Goal: Download file/media

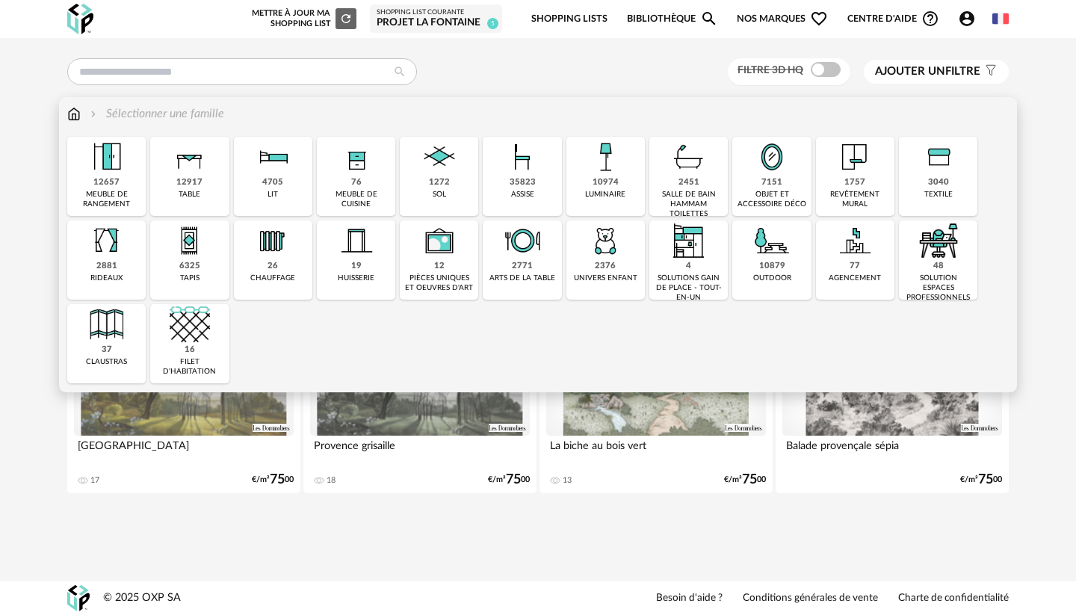
click at [531, 180] on div "35823" at bounding box center [523, 182] width 26 height 11
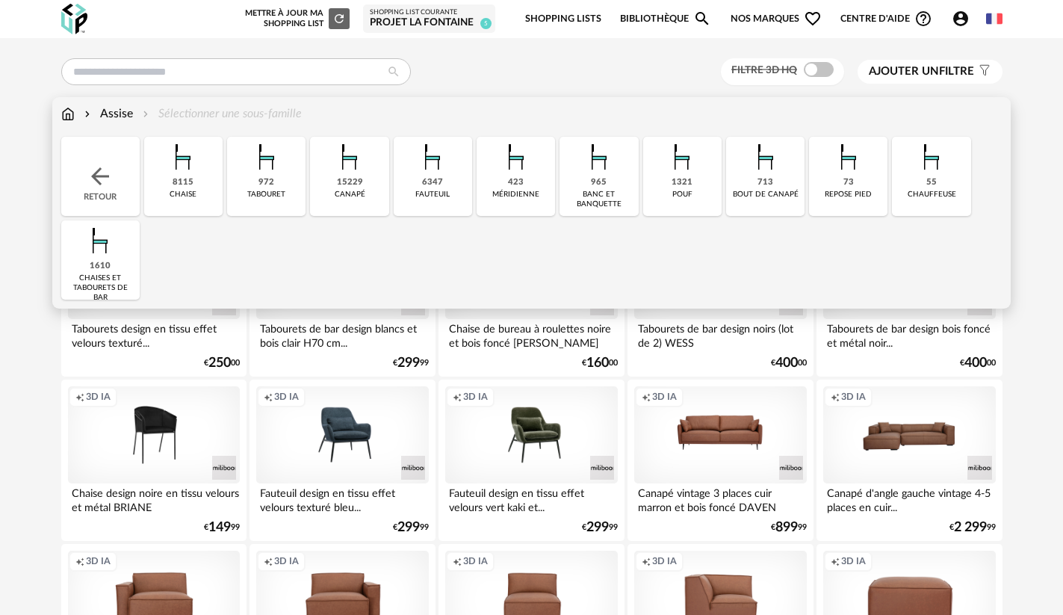
click at [418, 188] on div "6347 [GEOGRAPHIC_DATA]" at bounding box center [433, 176] width 78 height 79
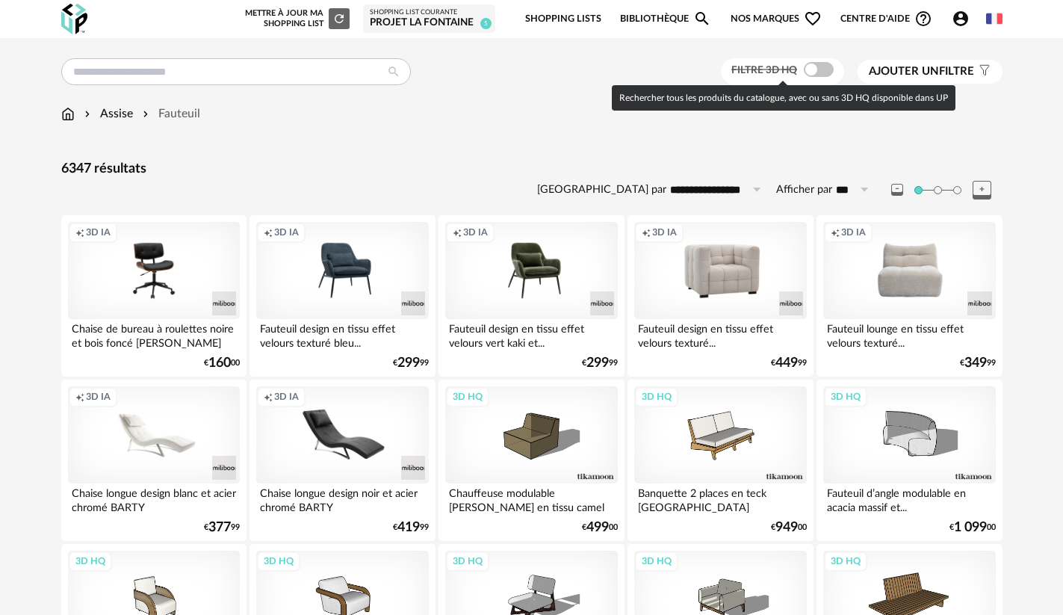
click at [808, 69] on span at bounding box center [819, 69] width 30 height 15
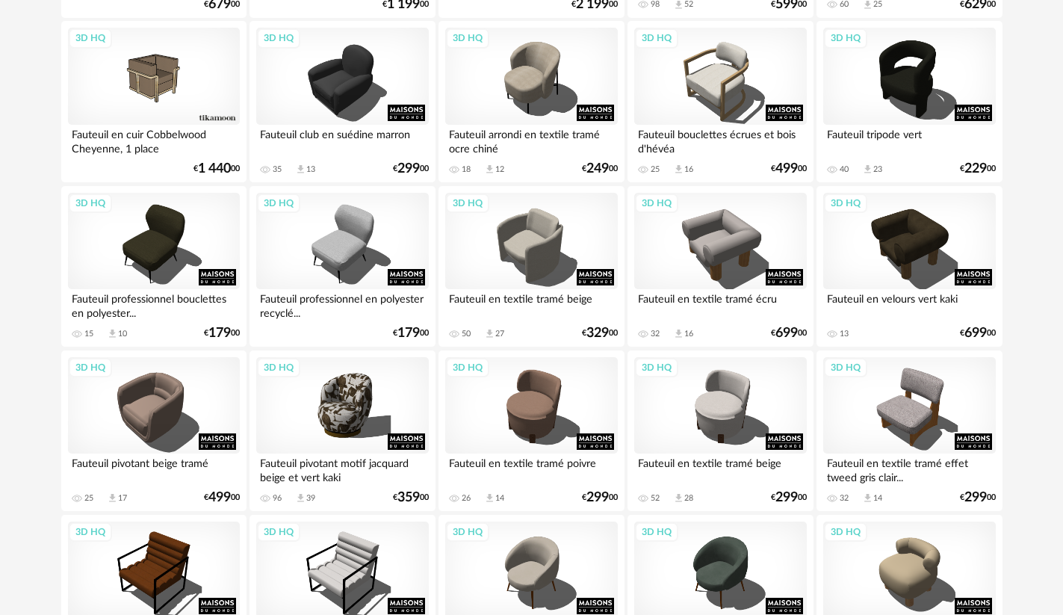
scroll to position [598, 0]
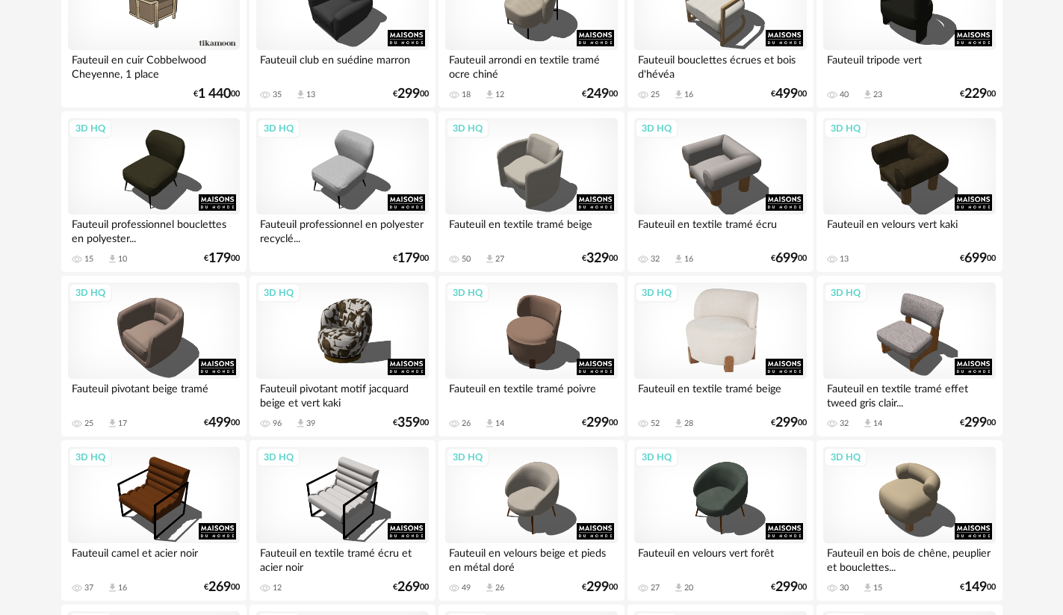
click at [722, 351] on div "3D HQ" at bounding box center [720, 330] width 172 height 97
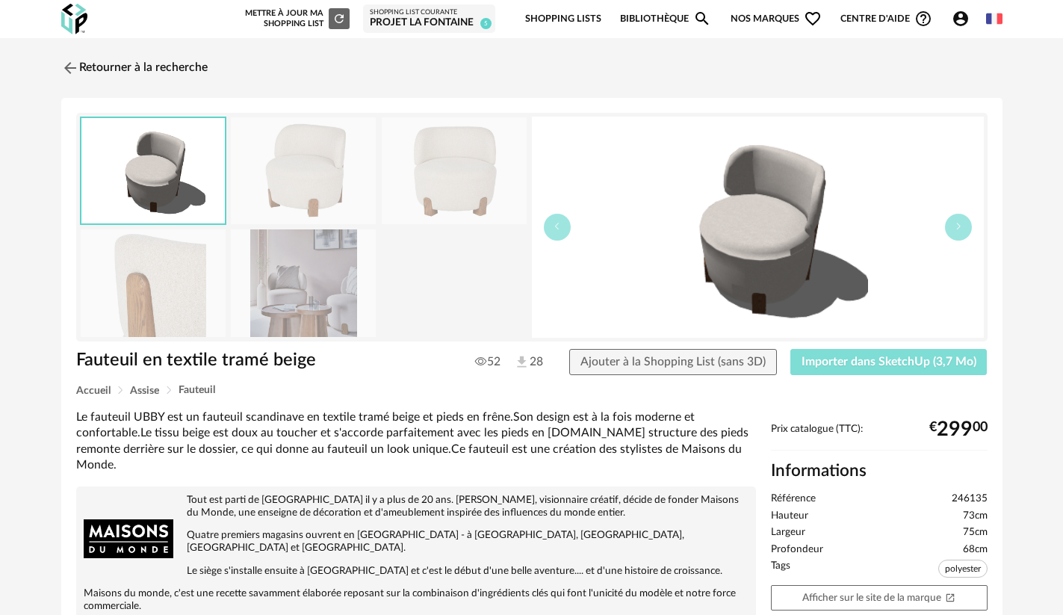
click at [850, 368] on button "Importer dans SketchUp (3,7 Mo)" at bounding box center [888, 362] width 197 height 27
